Goal: Book appointment/travel/reservation

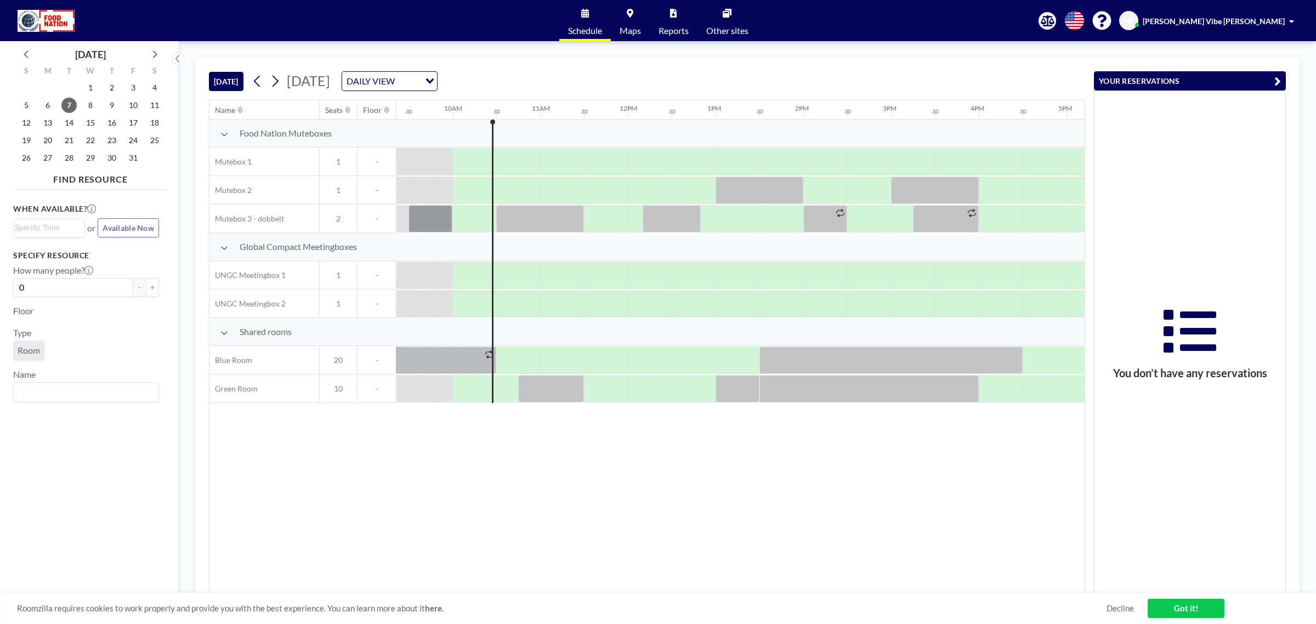
scroll to position [0, 833]
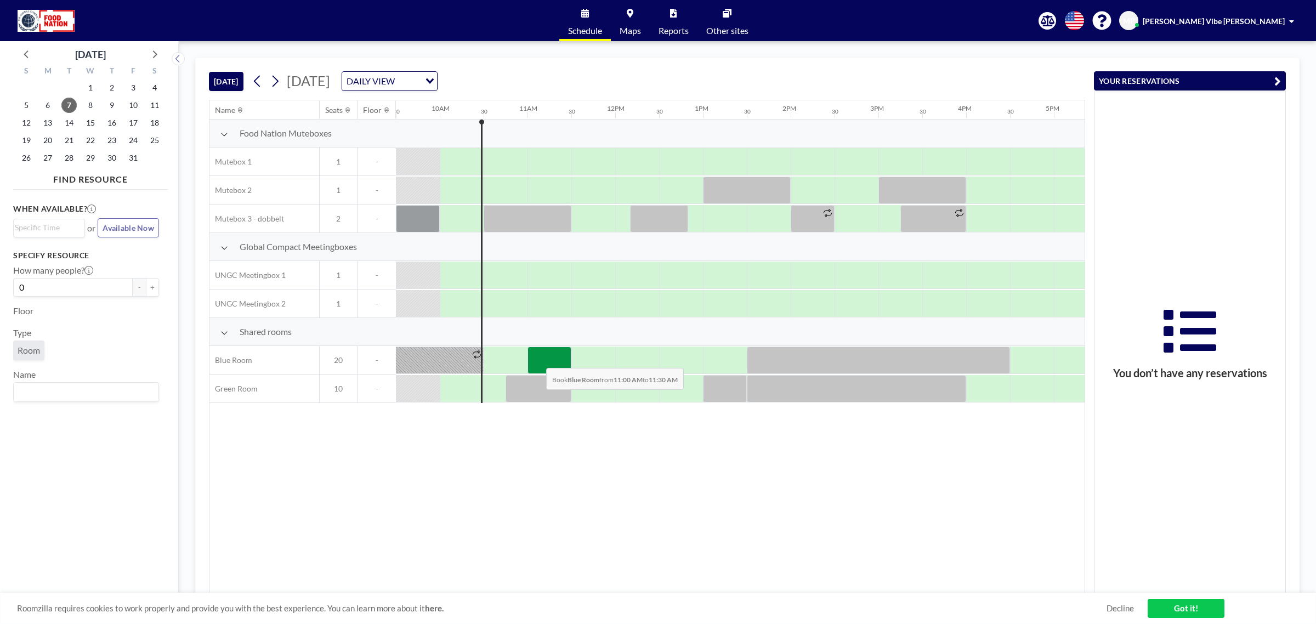
click at [537, 360] on div at bounding box center [549, 360] width 44 height 27
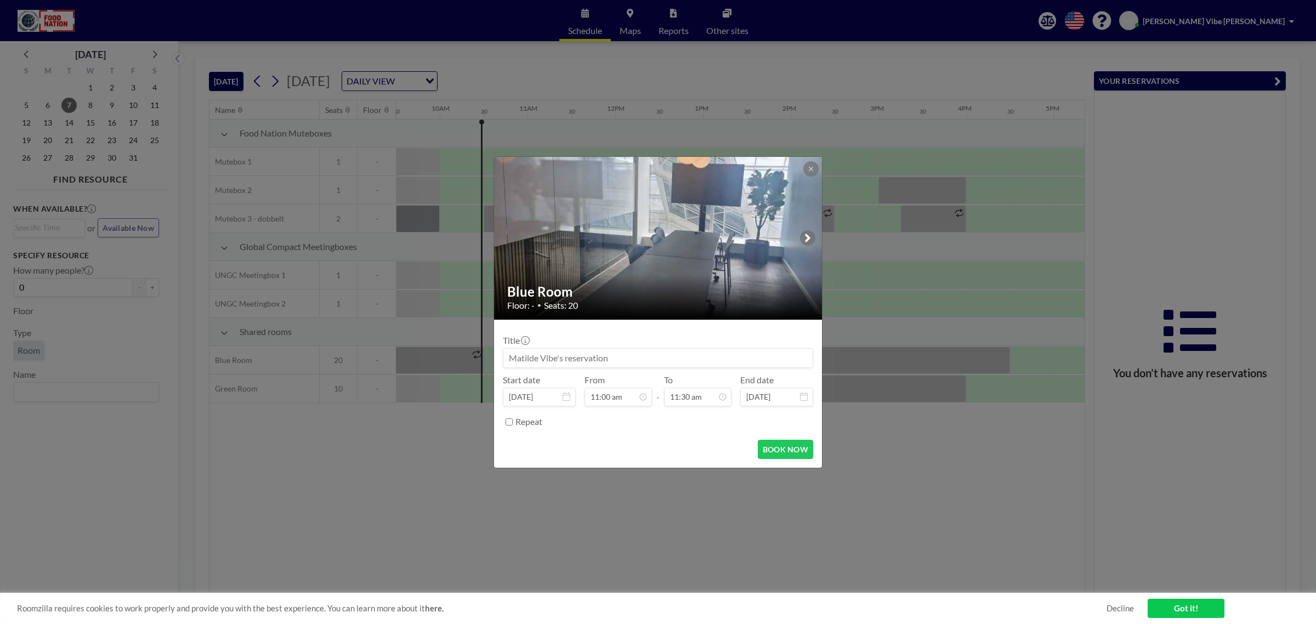
scroll to position [20, 0]
click at [807, 163] on button at bounding box center [810, 168] width 15 height 15
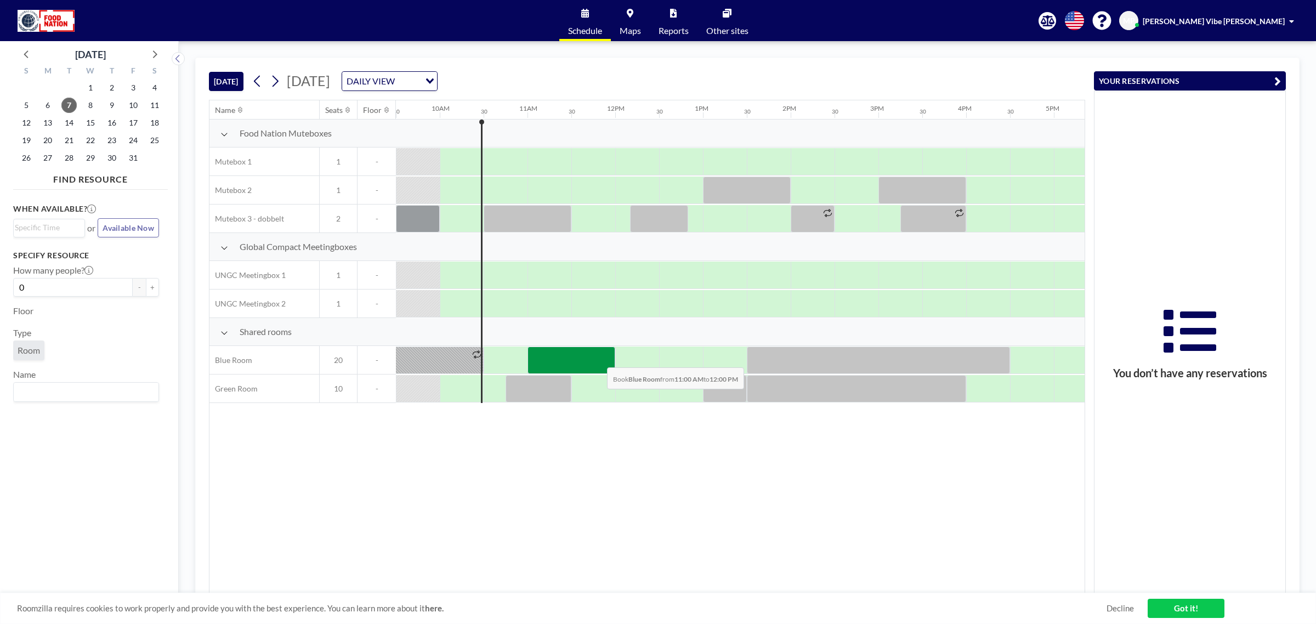
drag, startPoint x: 543, startPoint y: 361, endPoint x: 598, endPoint y: 360, distance: 55.4
click at [598, 360] on div at bounding box center [571, 360] width 88 height 27
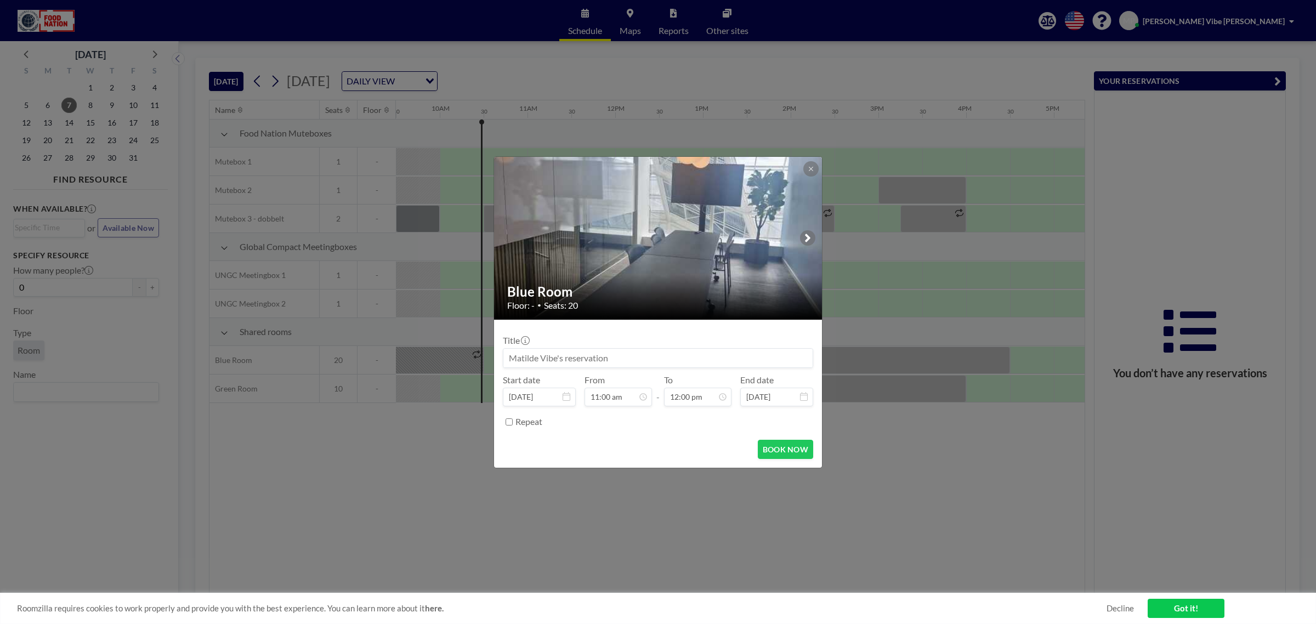
drag, startPoint x: 598, startPoint y: 360, endPoint x: 790, endPoint y: 439, distance: 207.5
click at [790, 432] on form "Title Start date [DATE] From 11:00 am - To 12:00 pm End date [DATE] Repeat BOOK…" at bounding box center [658, 394] width 328 height 148
click at [790, 432] on button "BOOK NOW" at bounding box center [785, 449] width 55 height 19
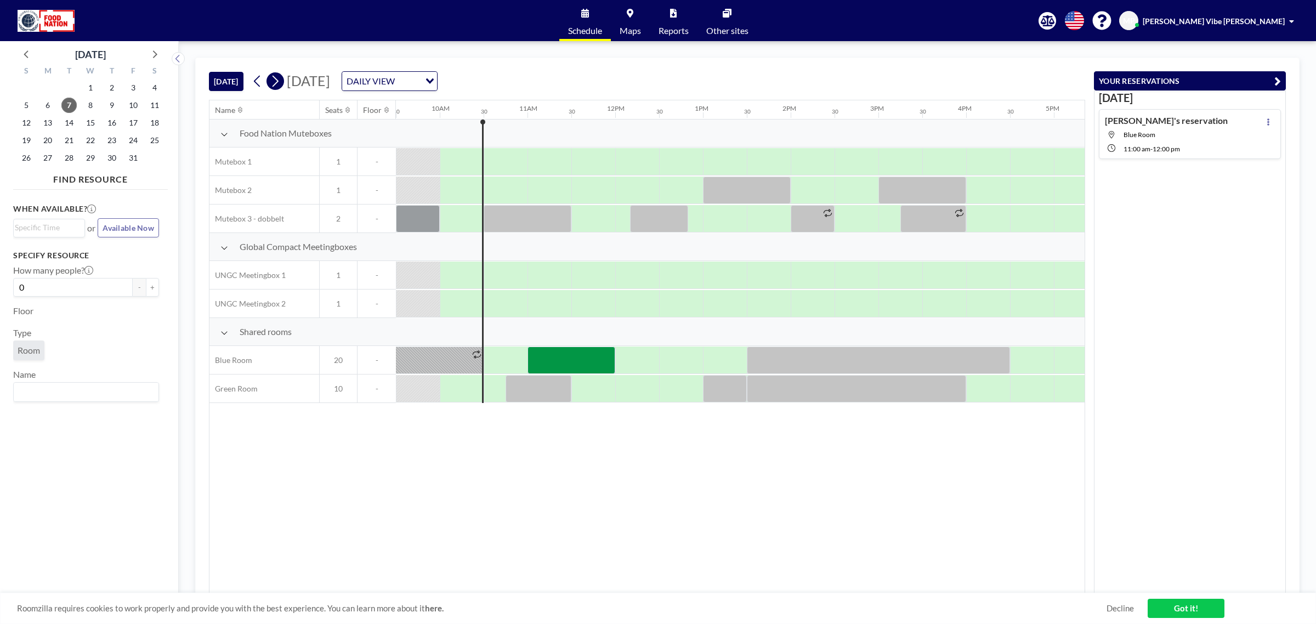
click at [279, 80] on icon at bounding box center [276, 82] width 6 height 12
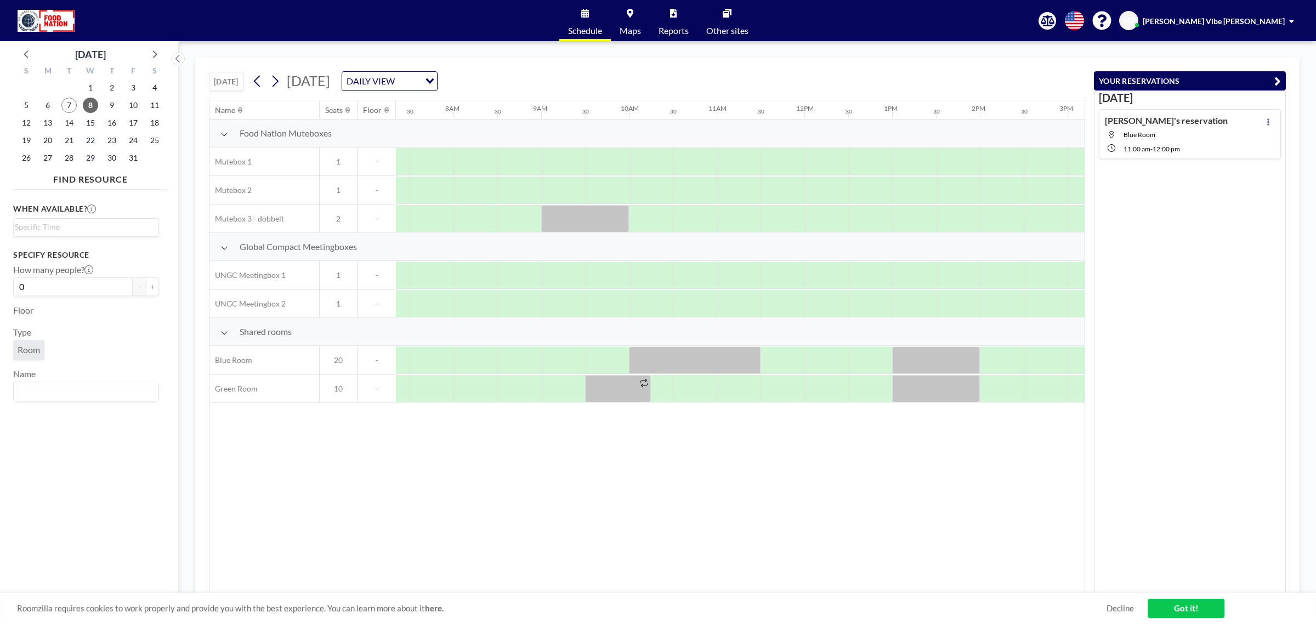
scroll to position [0, 658]
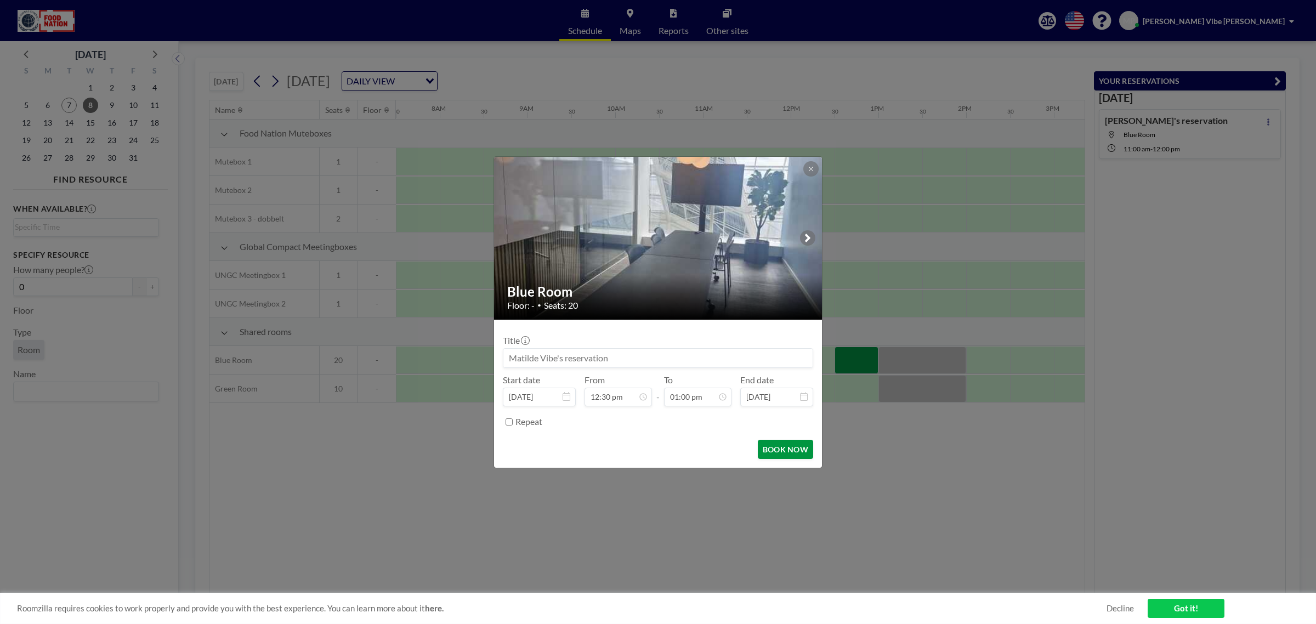
drag, startPoint x: 876, startPoint y: 363, endPoint x: 801, endPoint y: 447, distance: 112.7
click at [801, 432] on button "BOOK NOW" at bounding box center [785, 449] width 55 height 19
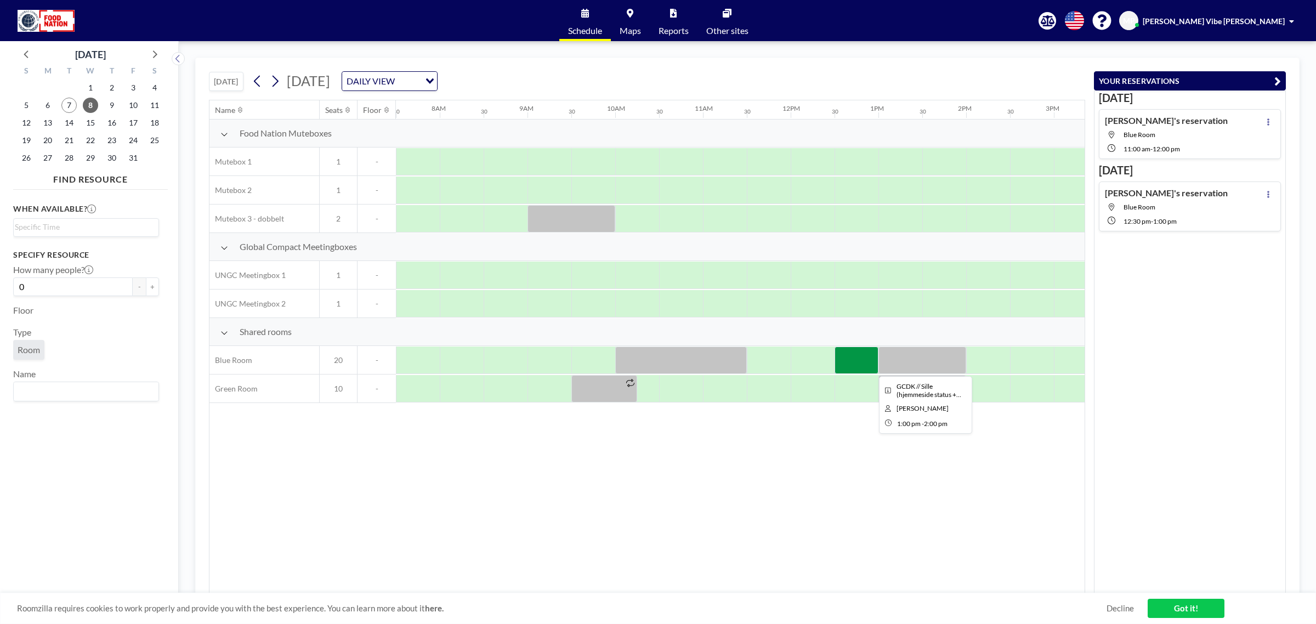
click at [877, 365] on div at bounding box center [922, 360] width 88 height 27
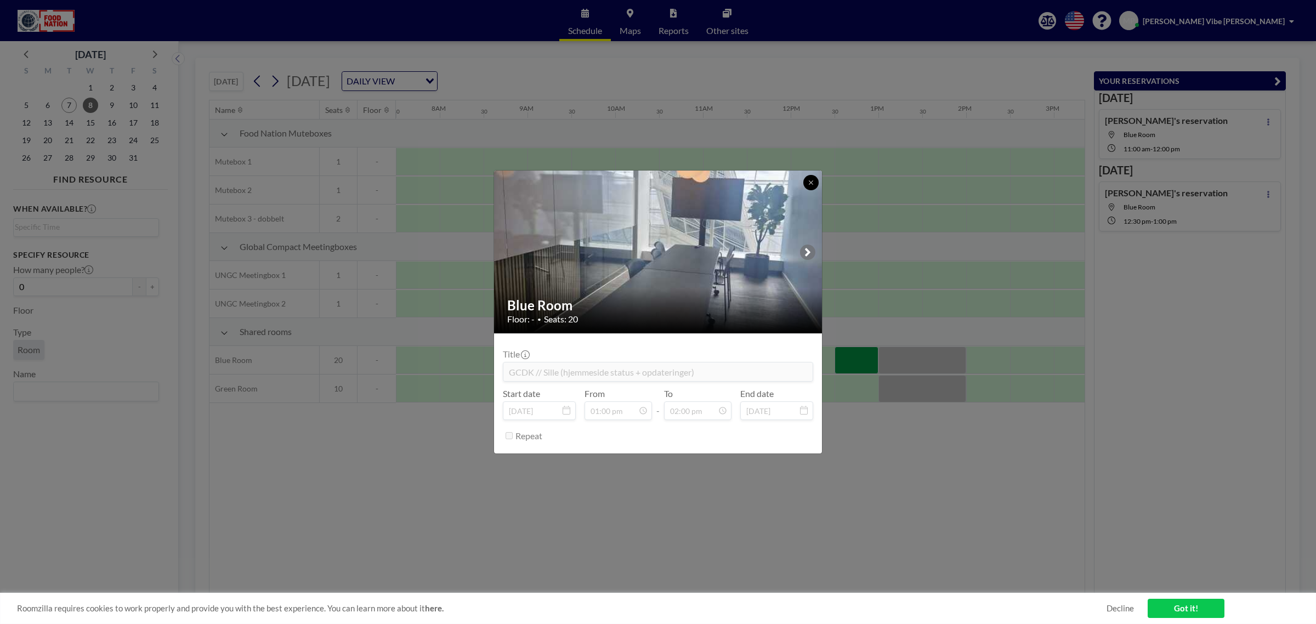
click at [812, 182] on icon at bounding box center [811, 182] width 7 height 7
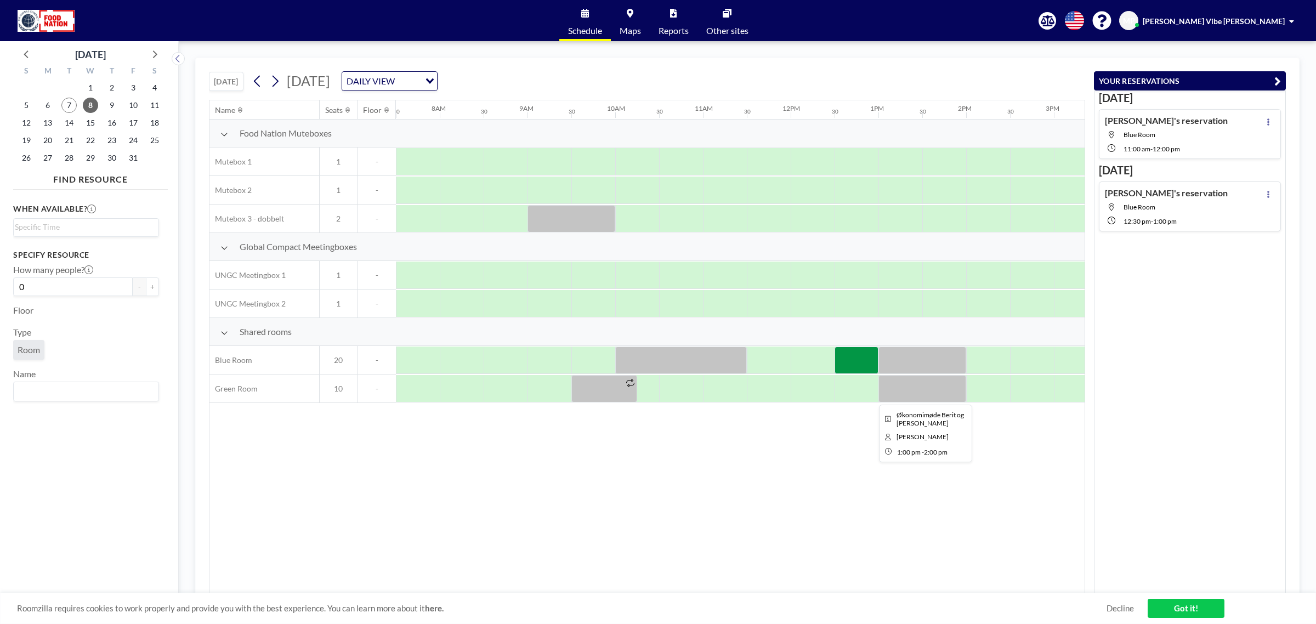
click at [877, 390] on div at bounding box center [922, 388] width 88 height 27
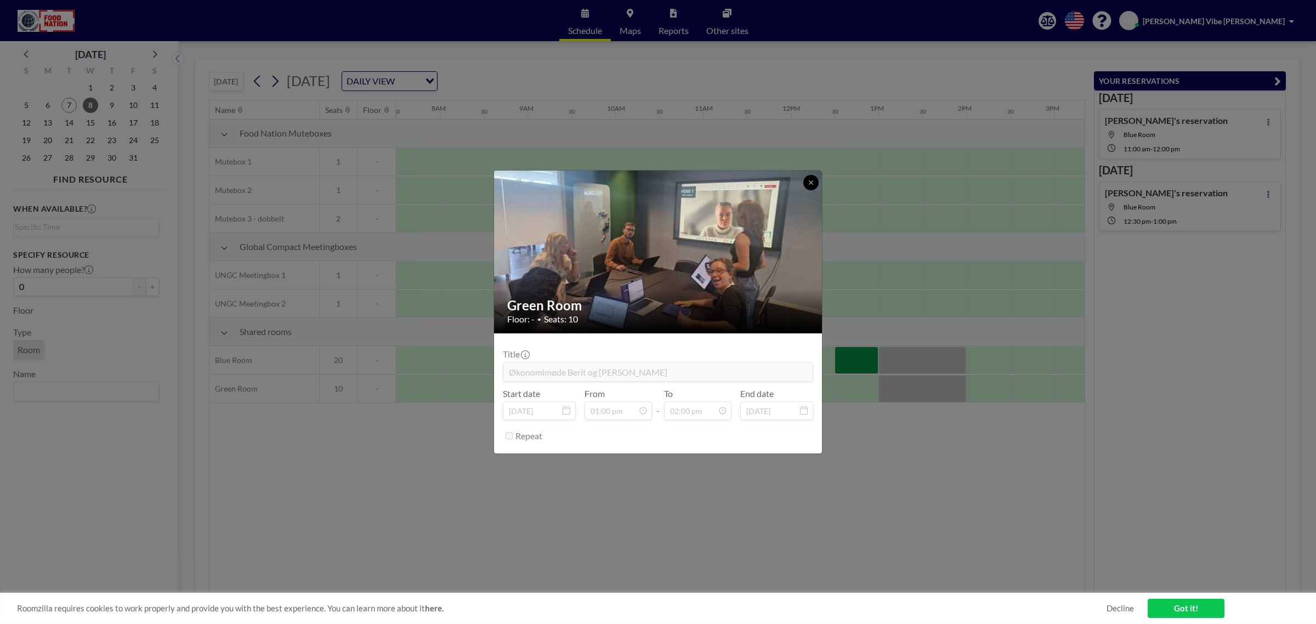
click at [809, 184] on icon at bounding box center [811, 182] width 7 height 7
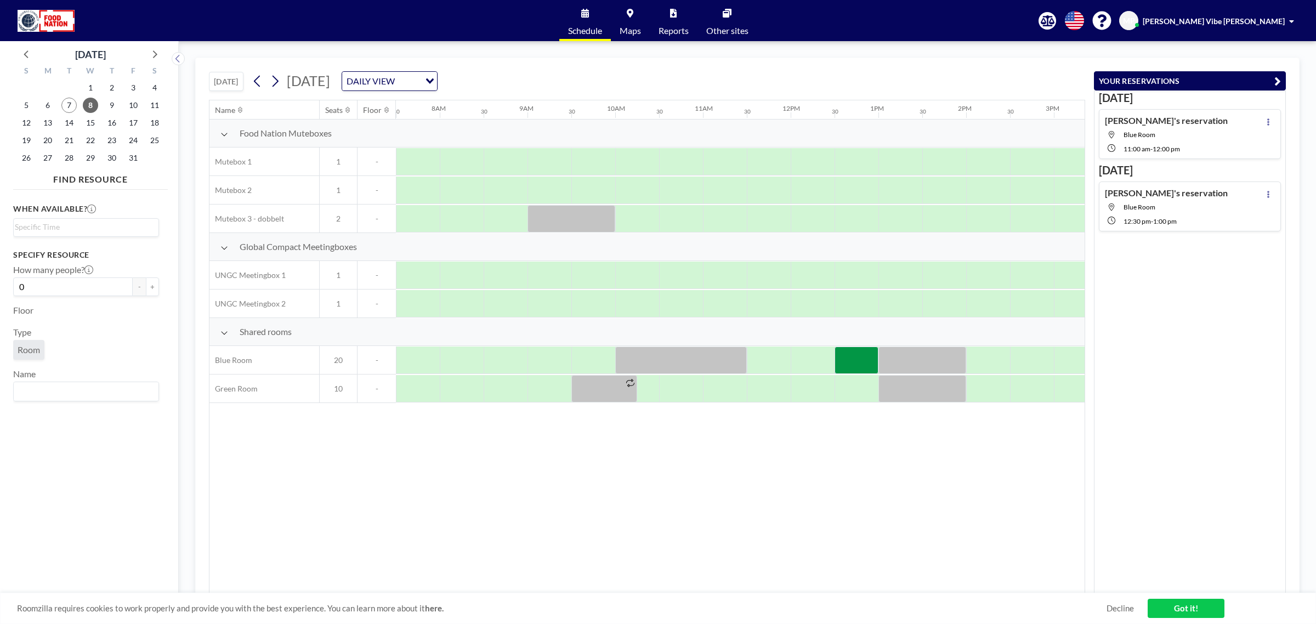
click at [837, 432] on div "Name Seats Floor 12AM 30 1AM 30 2AM 30 3AM 30 4AM 30 5AM 30 6AM 30 7AM 30 8AM 3…" at bounding box center [646, 346] width 875 height 493
